Goal: Navigation & Orientation: Find specific page/section

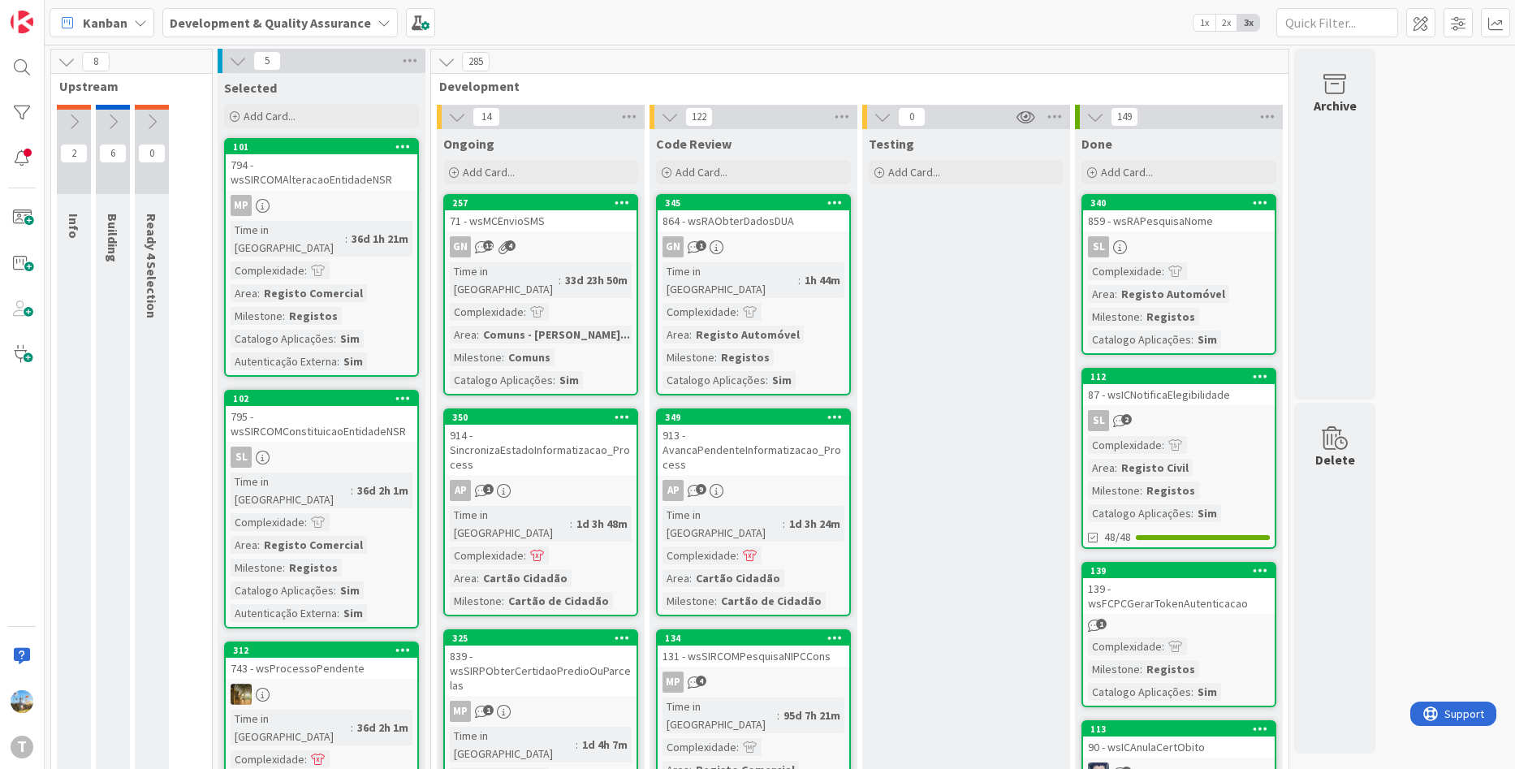
click at [836, 111] on icon at bounding box center [842, 117] width 21 height 24
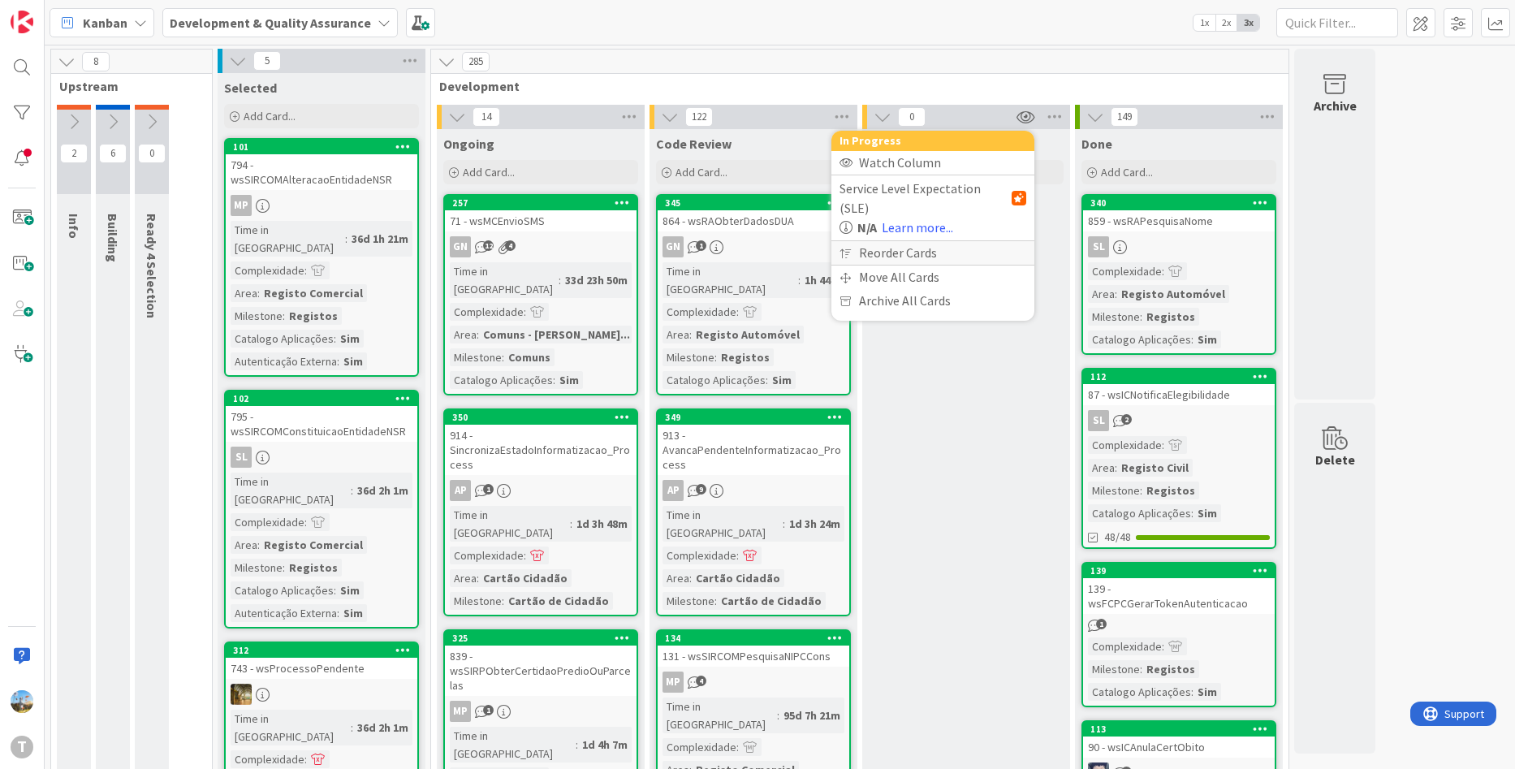
click at [897, 241] on div "Reorder Cards" at bounding box center [933, 253] width 203 height 24
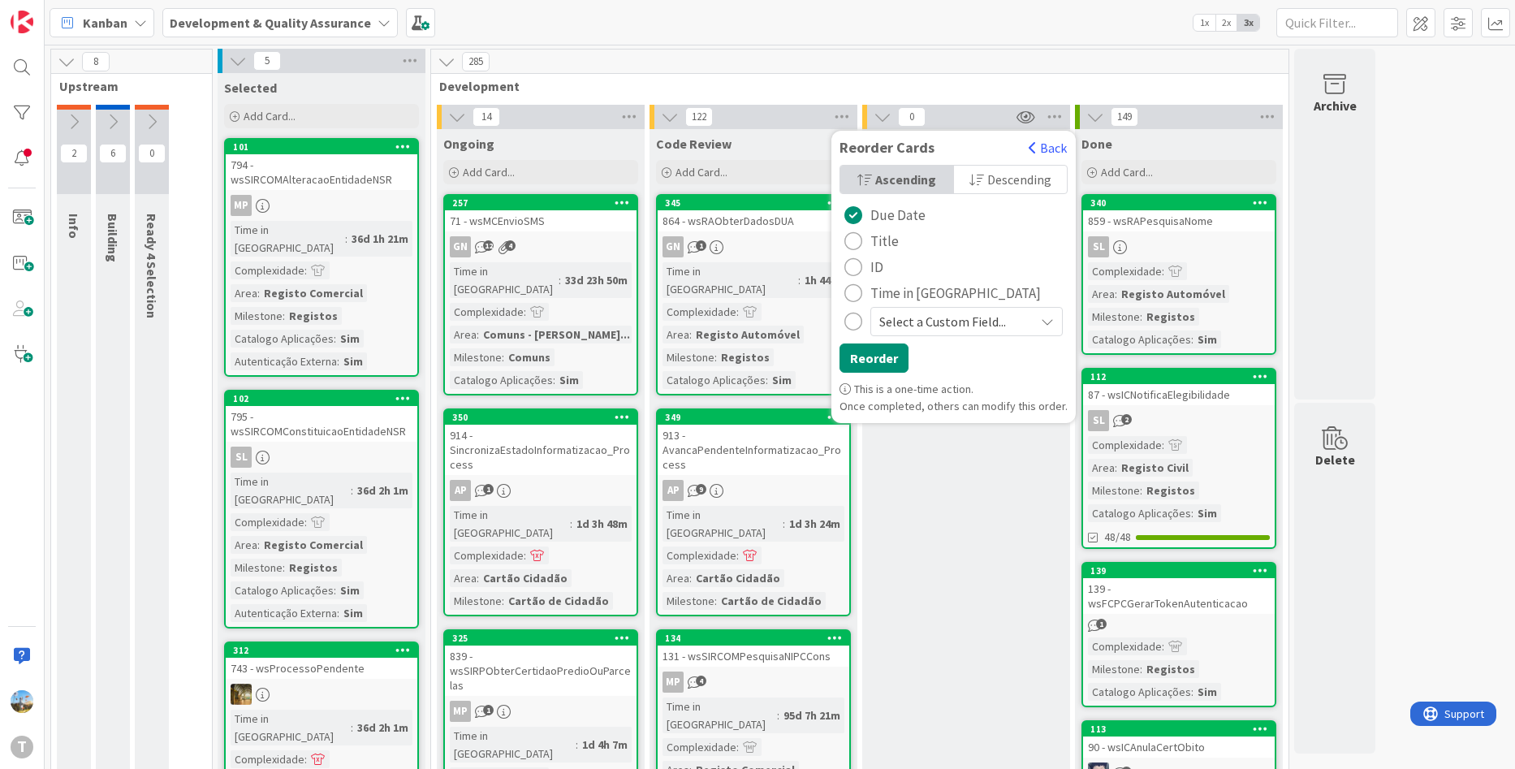
click at [908, 295] on span "Time in [GEOGRAPHIC_DATA]" at bounding box center [956, 293] width 171 height 24
click at [988, 175] on span "Descending" at bounding box center [1020, 179] width 64 height 24
click at [891, 353] on button "Reorder" at bounding box center [874, 358] width 69 height 29
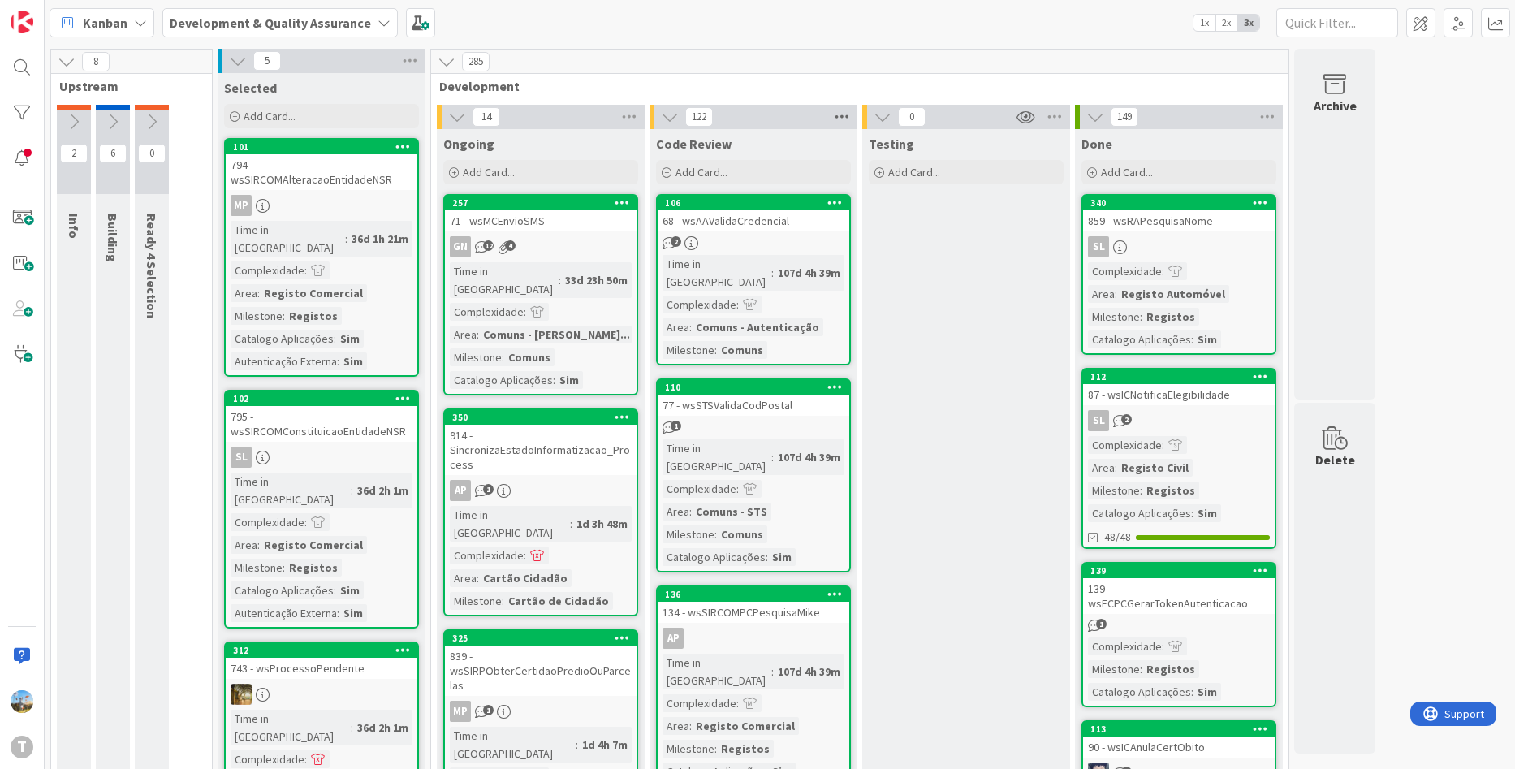
click at [845, 124] on icon at bounding box center [842, 117] width 21 height 24
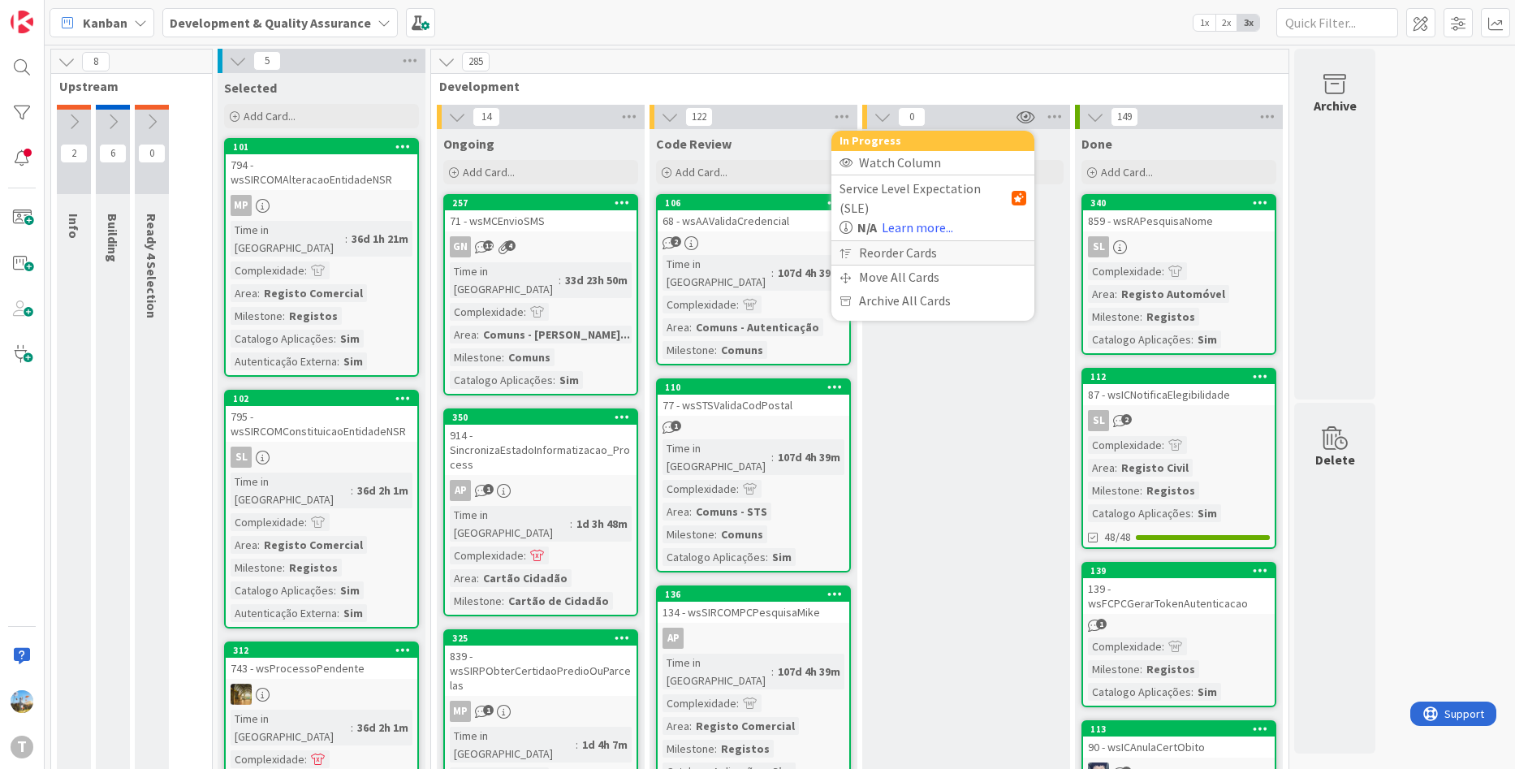
click at [875, 241] on div "Reorder Cards" at bounding box center [933, 253] width 203 height 24
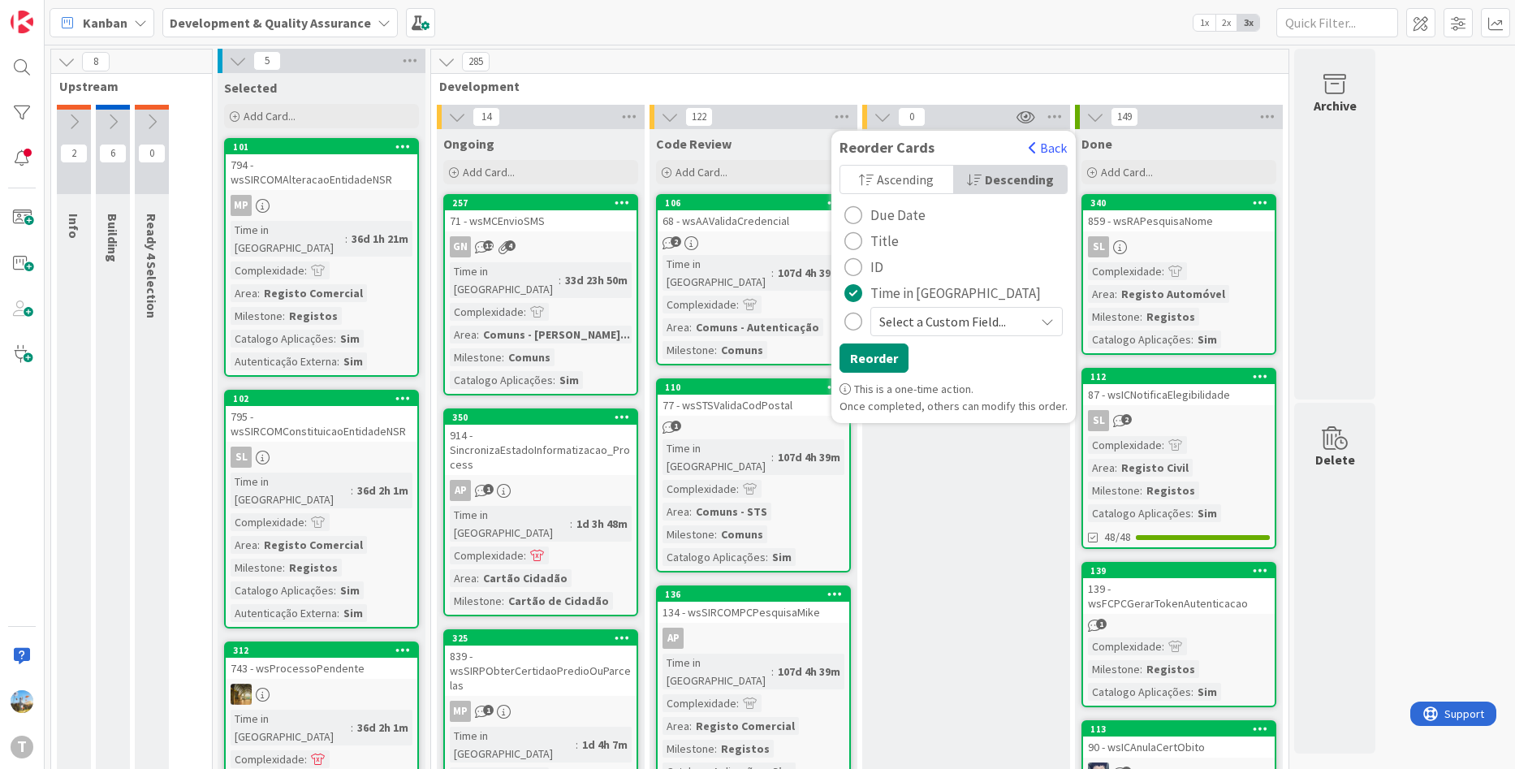
click at [912, 180] on span "Ascending" at bounding box center [905, 179] width 57 height 24
click at [893, 360] on button "Reorder" at bounding box center [874, 358] width 69 height 29
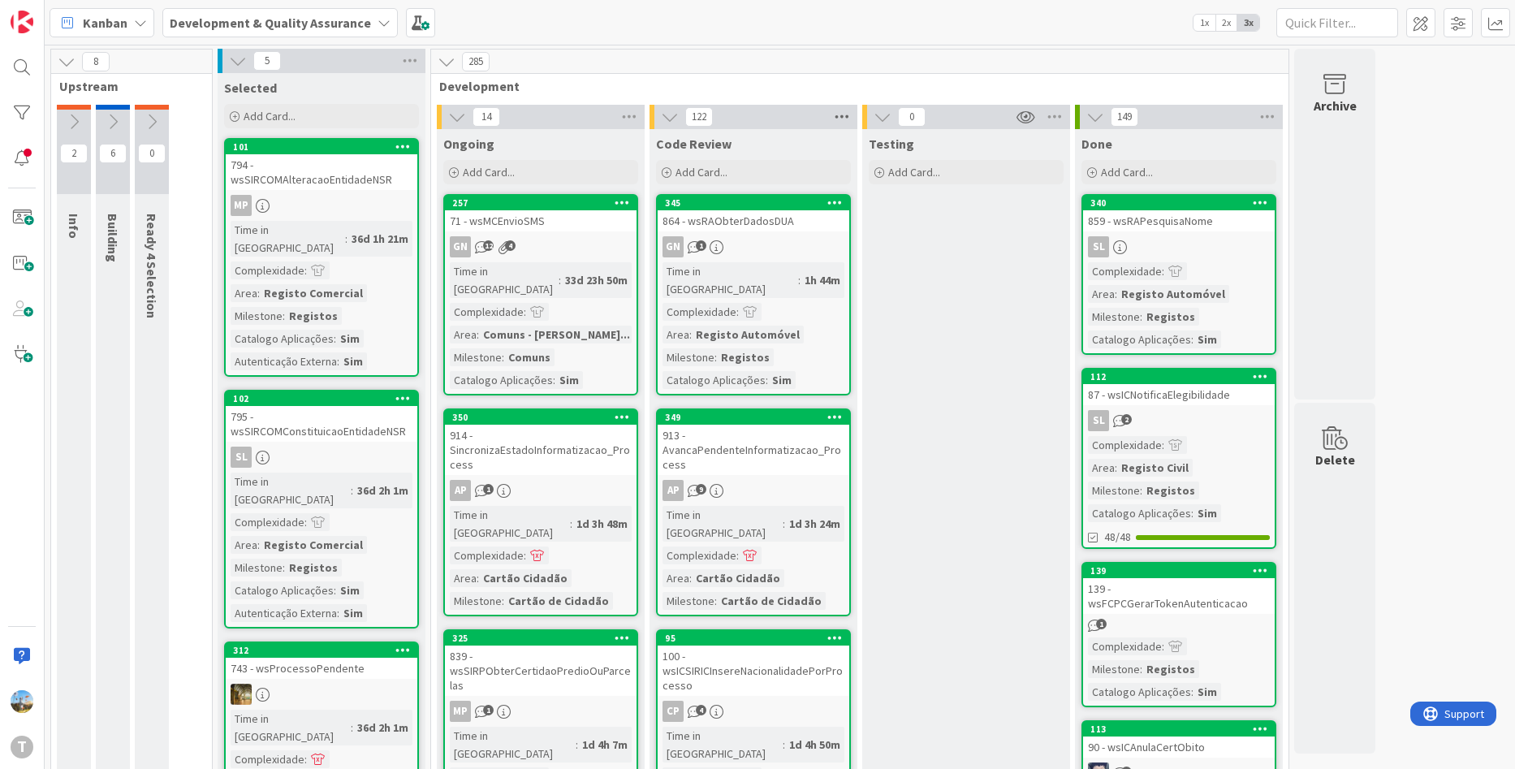
click at [848, 119] on icon at bounding box center [842, 117] width 21 height 24
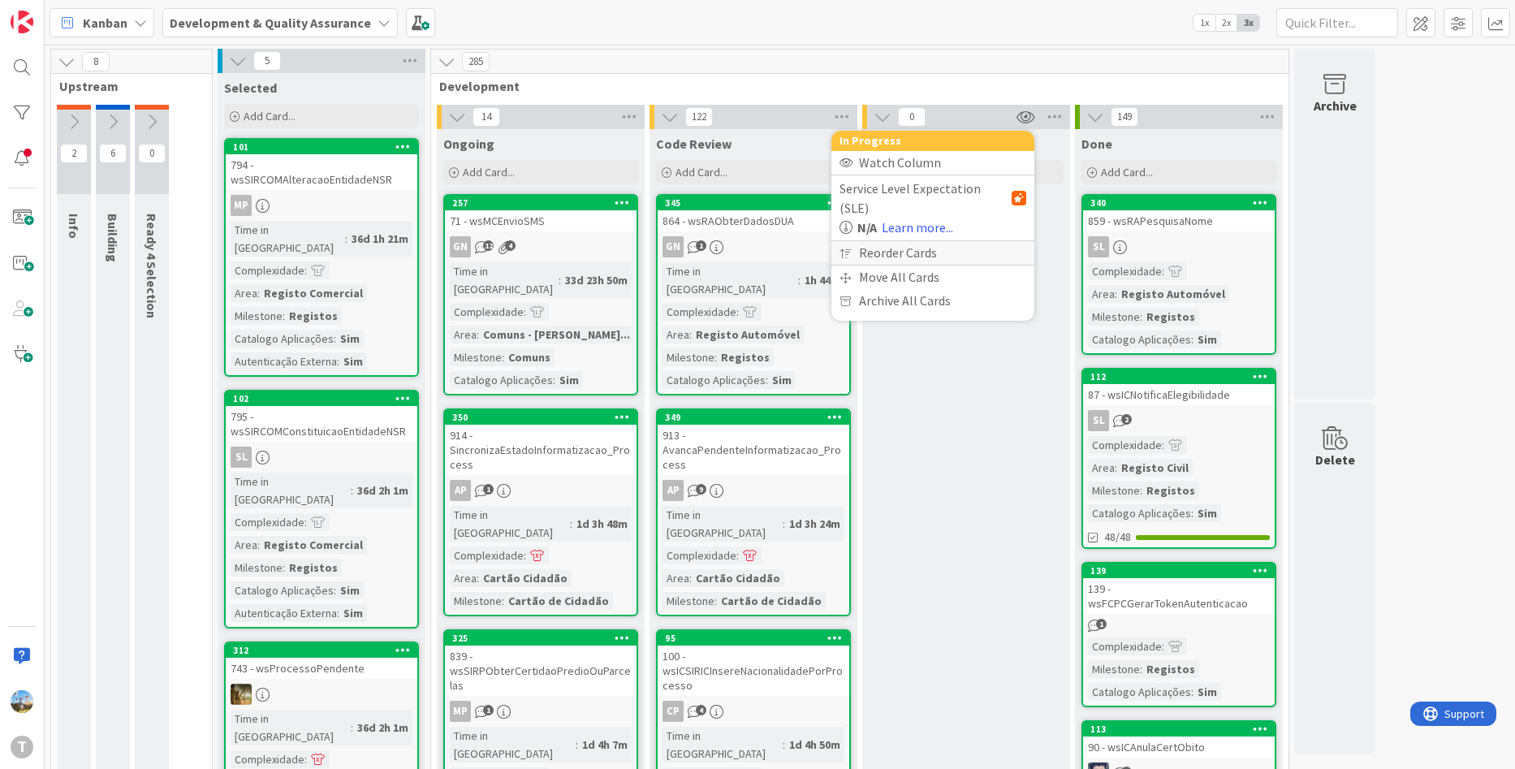
click at [884, 241] on div "Reorder Cards" at bounding box center [933, 253] width 203 height 24
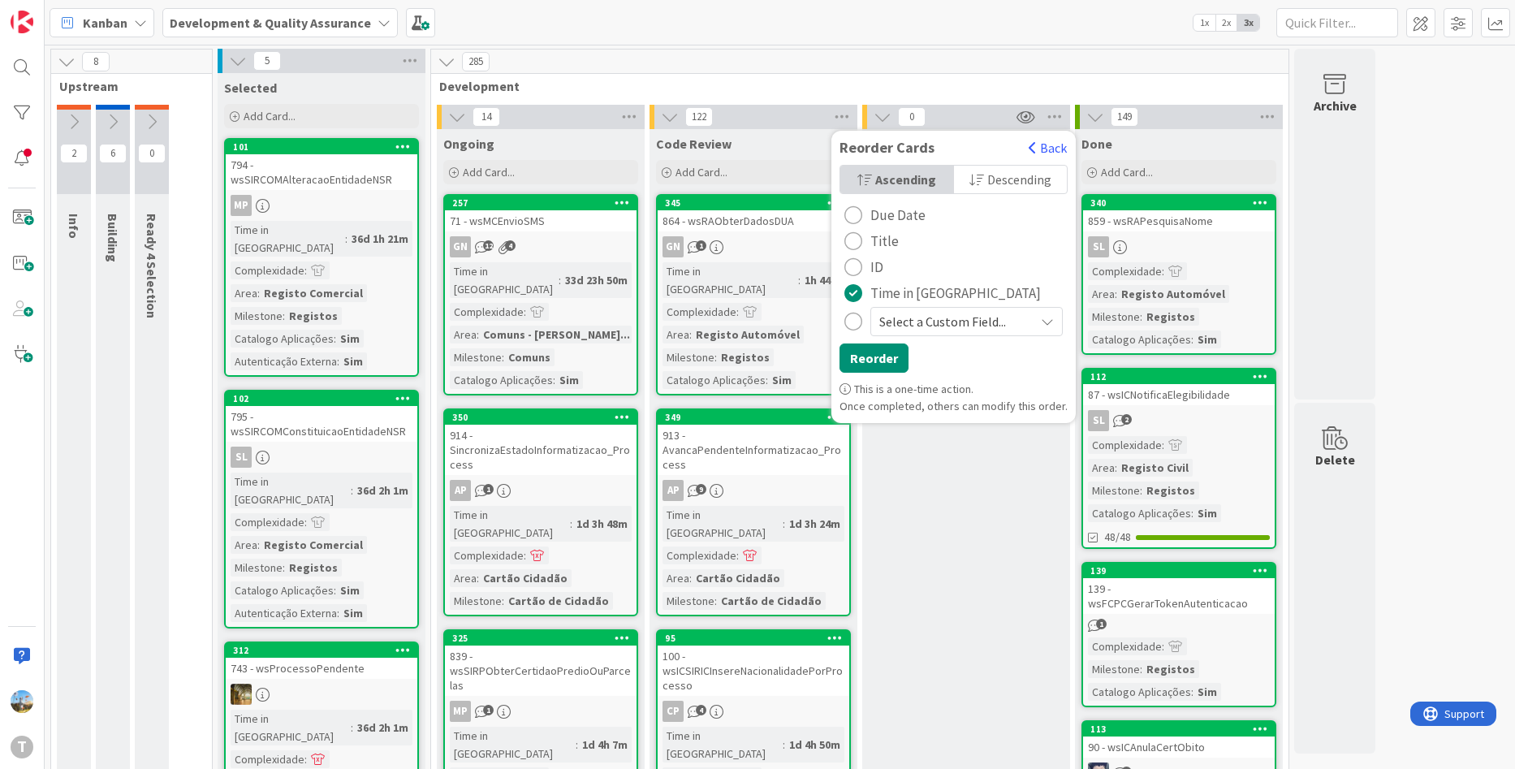
click at [977, 202] on div "Ascending Descending Due Date Title ID Time in Column Select a Custom Field... …" at bounding box center [954, 273] width 244 height 216
click at [988, 176] on span "Descending" at bounding box center [1020, 179] width 64 height 24
click at [892, 355] on button "Reorder" at bounding box center [874, 358] width 69 height 29
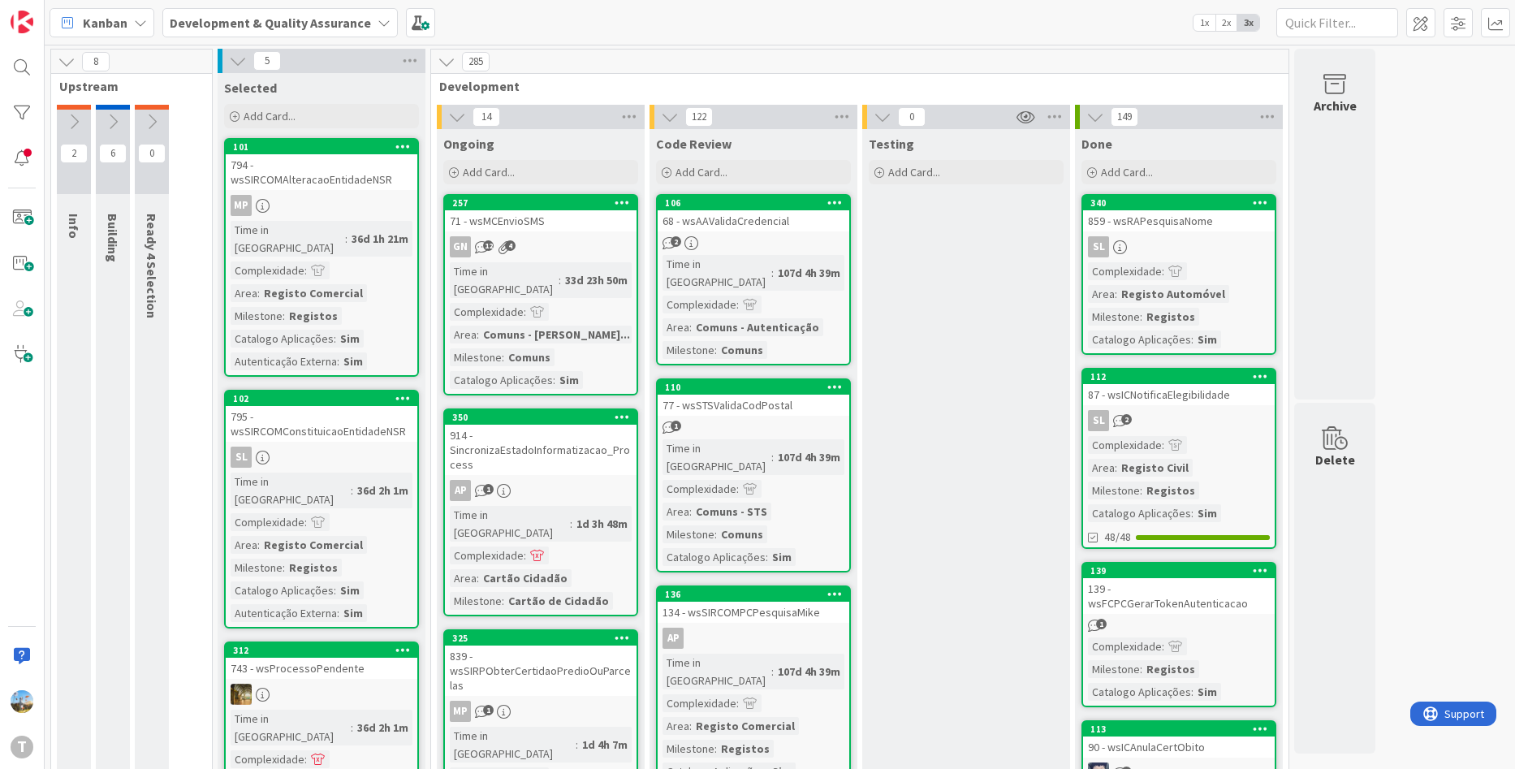
click at [792, 246] on div "2" at bounding box center [754, 243] width 192 height 14
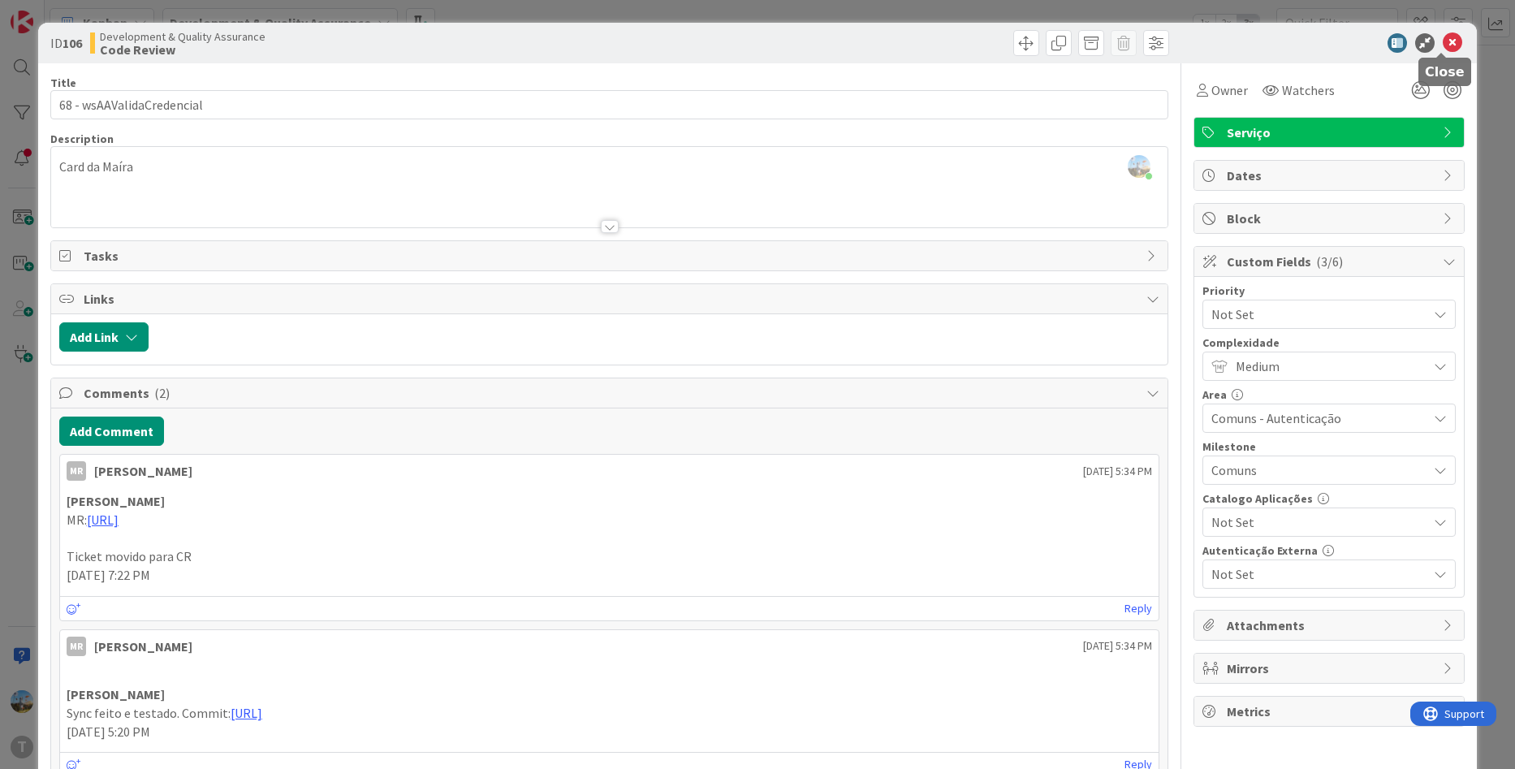
click at [1446, 45] on icon at bounding box center [1452, 42] width 19 height 19
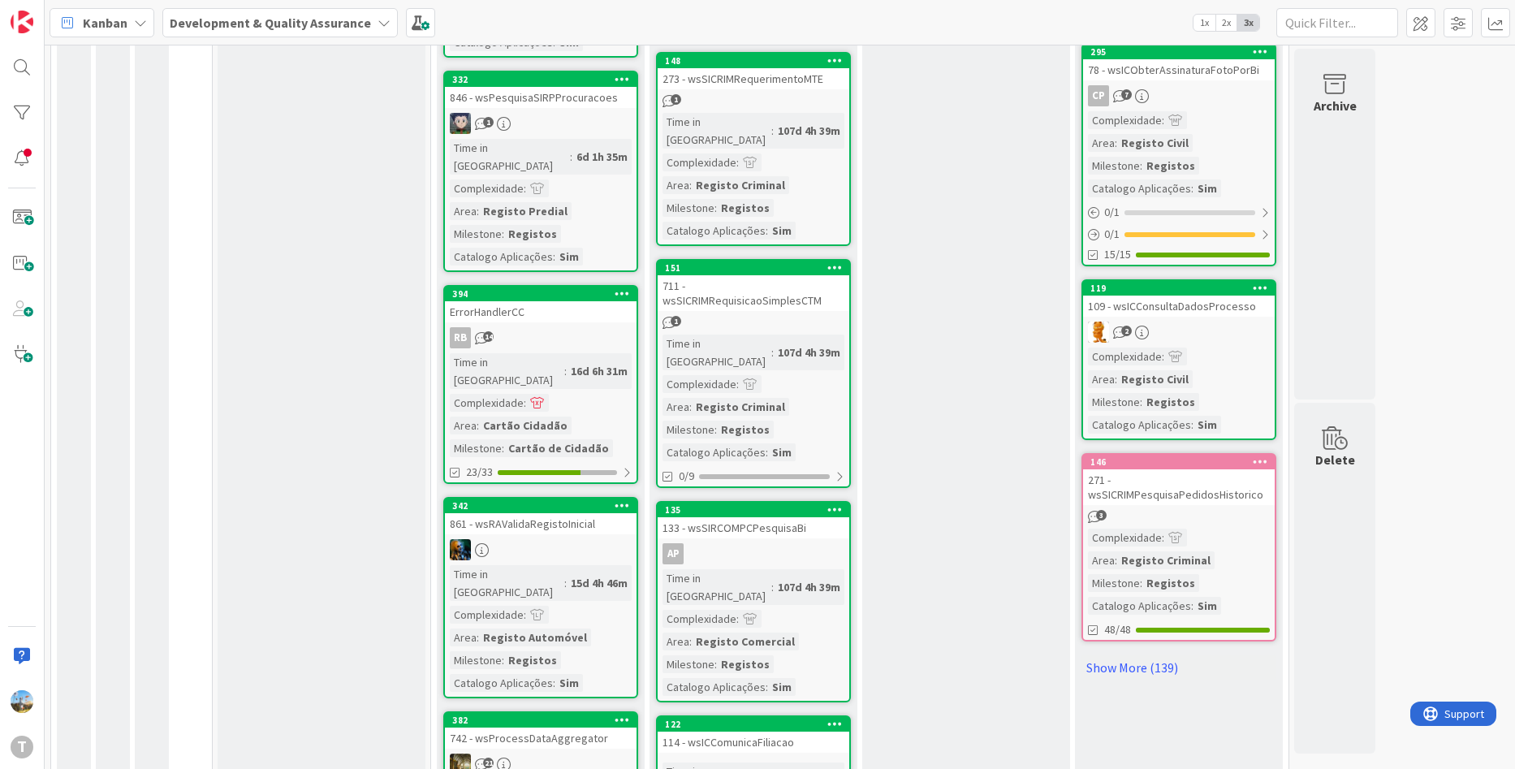
scroll to position [1452, 0]
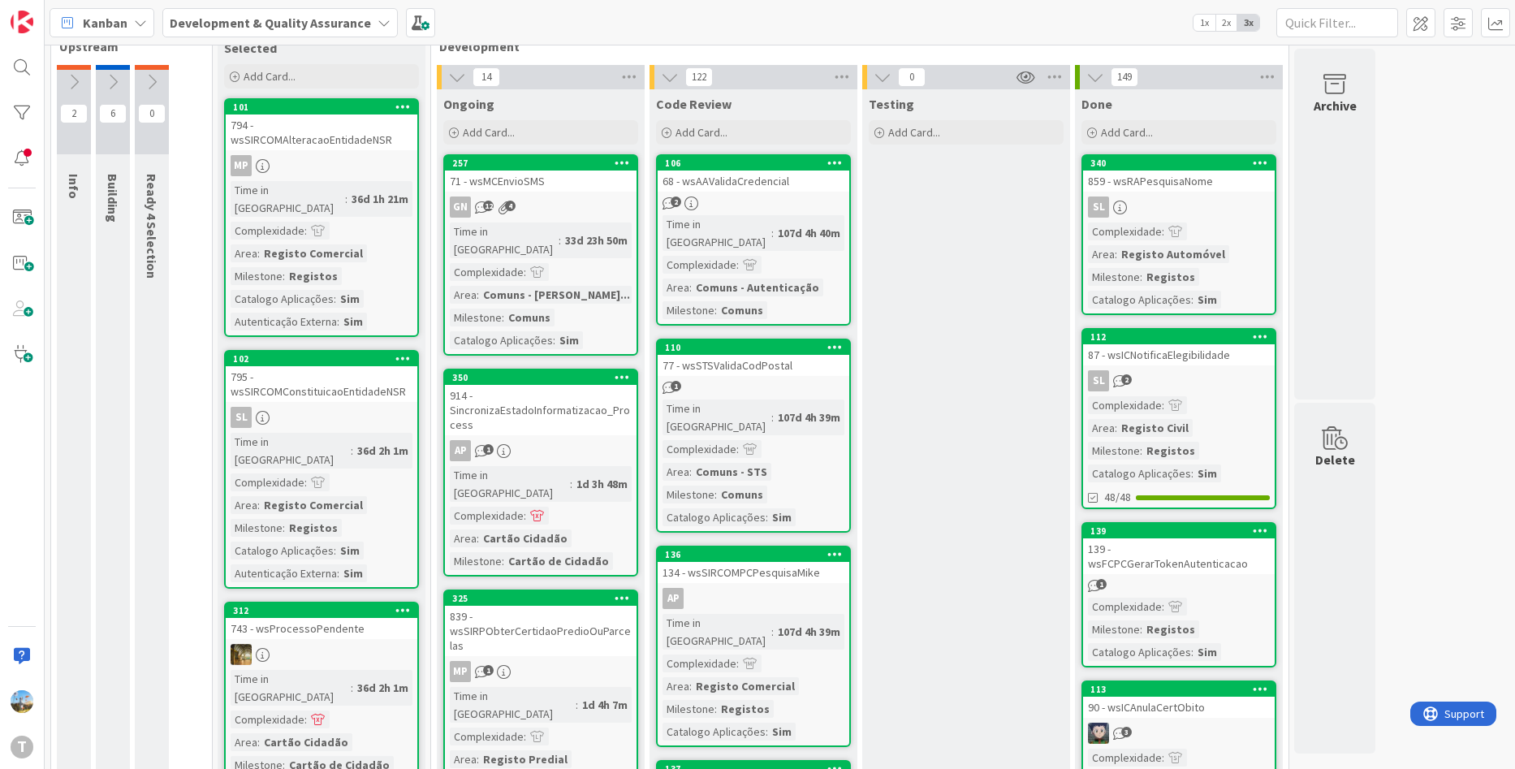
scroll to position [0, 0]
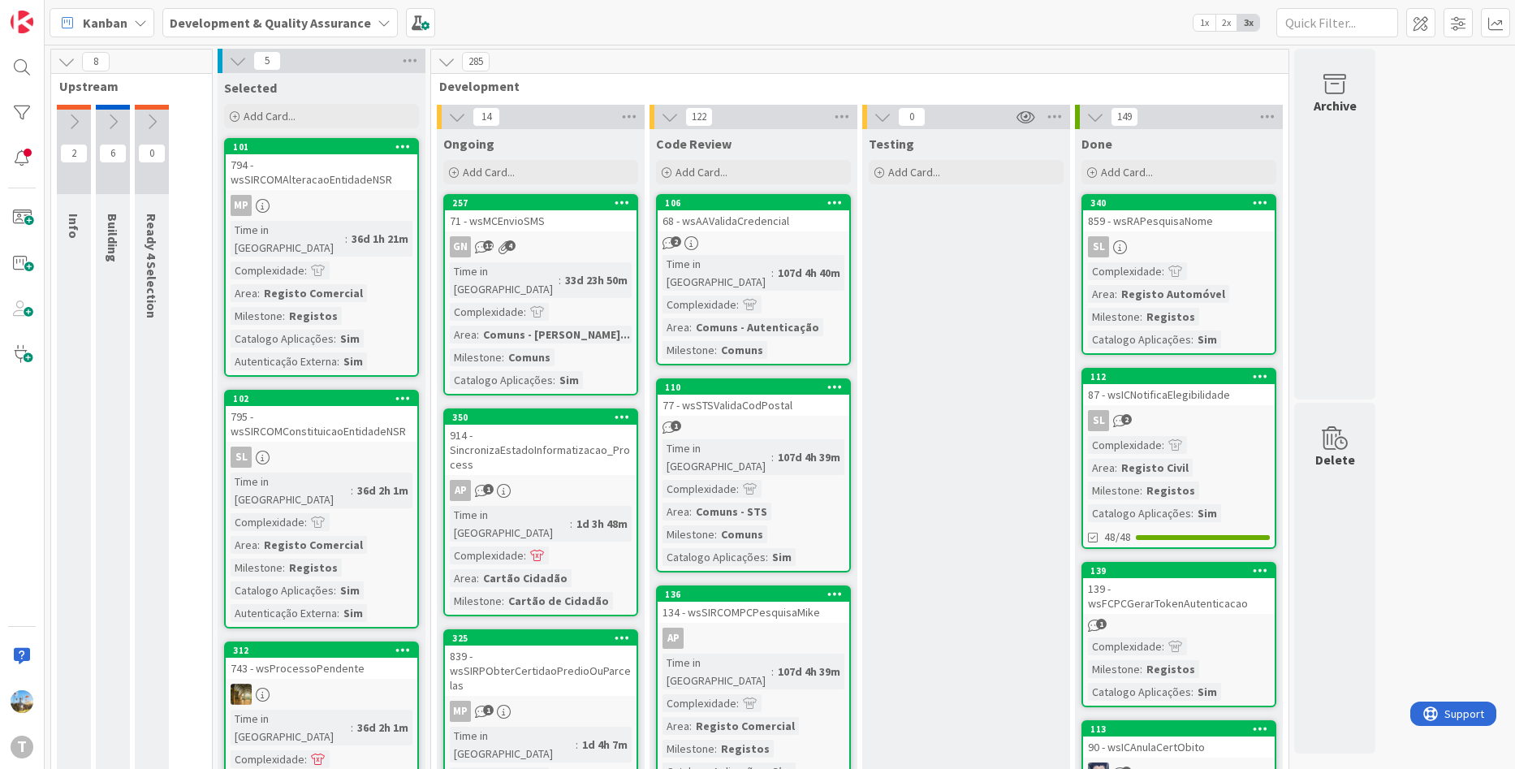
click at [754, 273] on div "Time in Column : 107d 4h 40m Complexidade : Area : Comuns - Autenticação Milest…" at bounding box center [754, 307] width 182 height 104
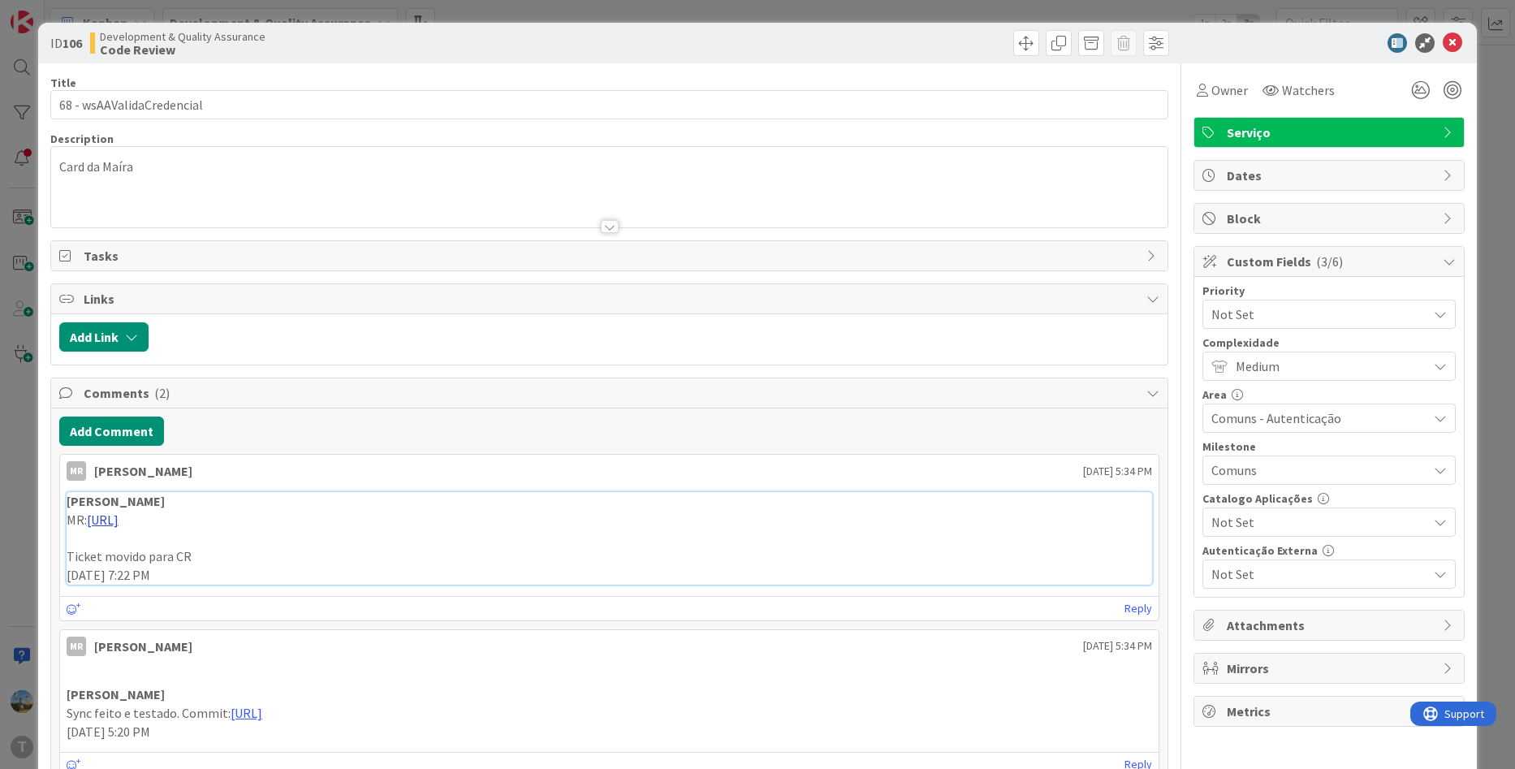
click at [119, 523] on link "[URL]" at bounding box center [103, 520] width 32 height 16
click at [1450, 37] on icon at bounding box center [1452, 42] width 19 height 19
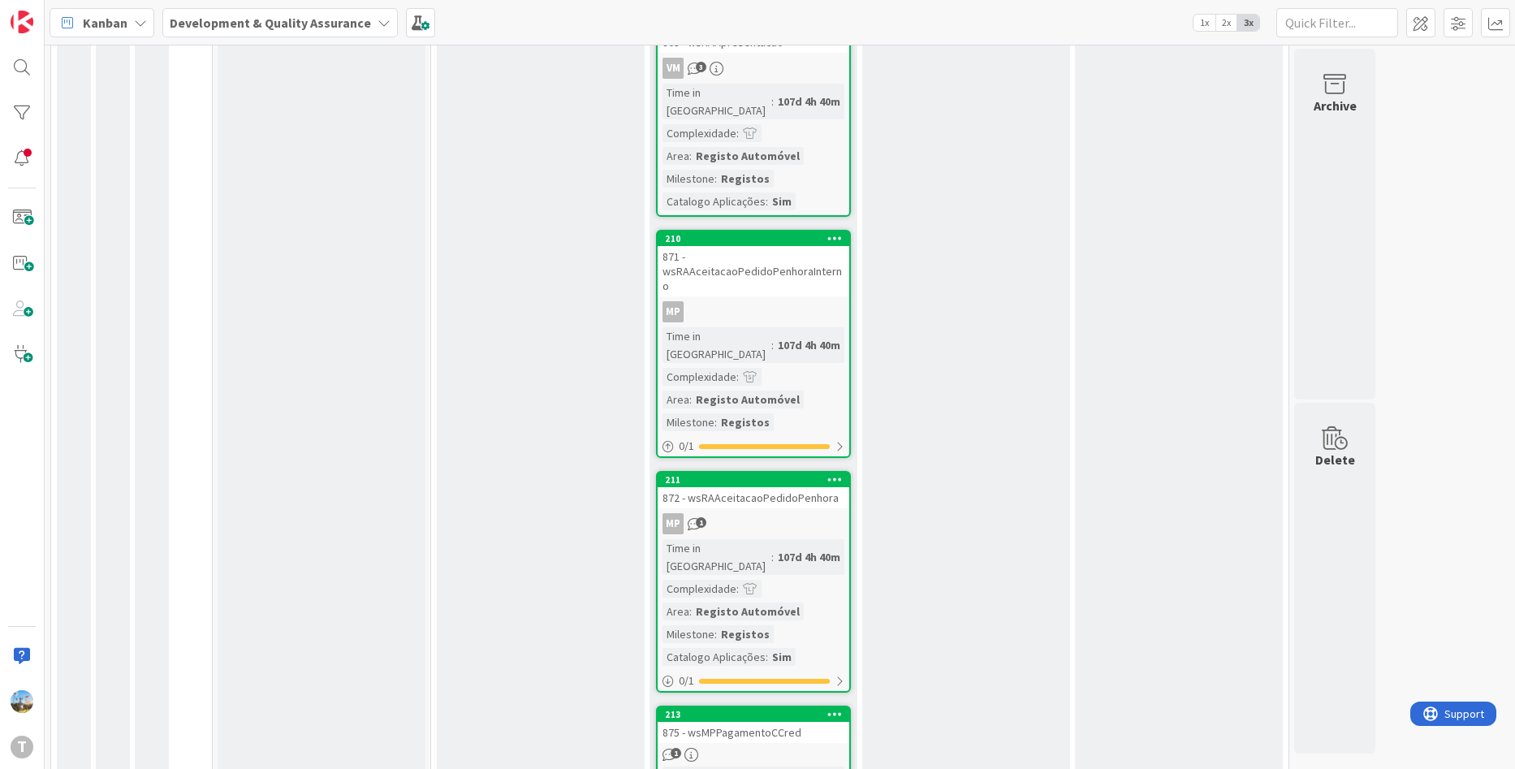
scroll to position [9177, 0]
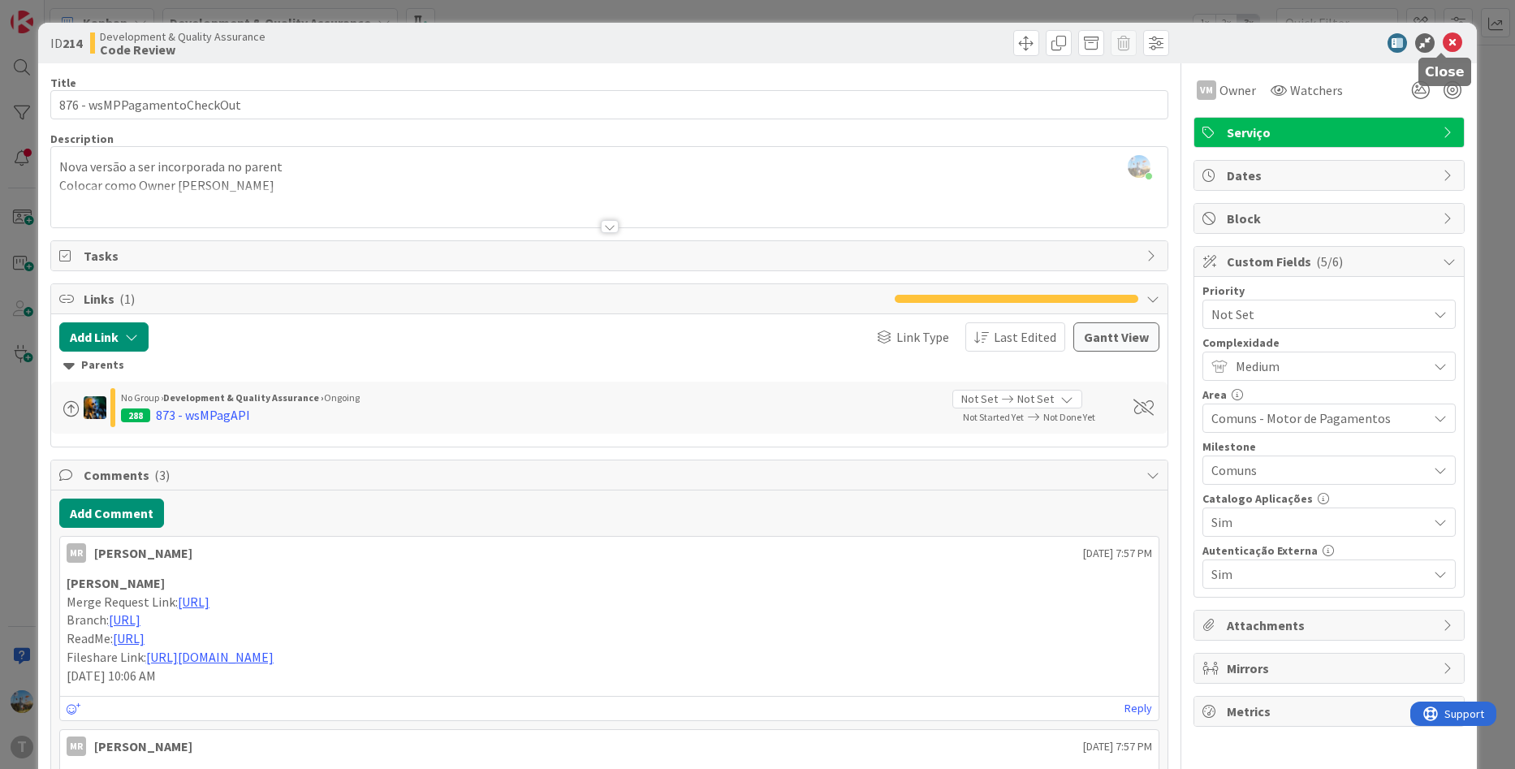
click at [1444, 41] on icon at bounding box center [1452, 42] width 19 height 19
